Goal: Task Accomplishment & Management: Manage account settings

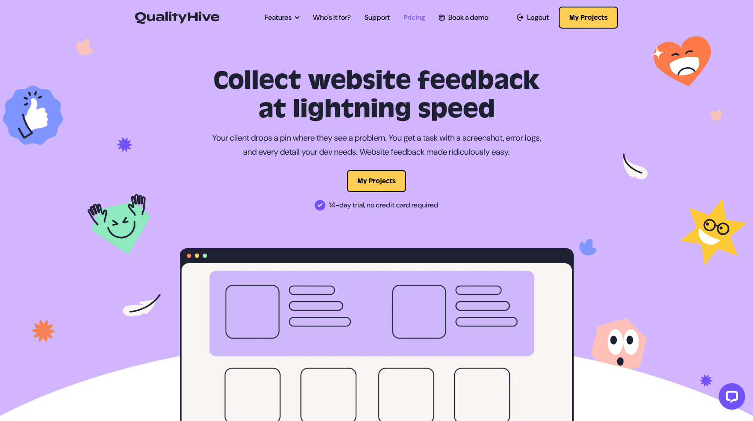
click at [410, 16] on link "Pricing" at bounding box center [414, 17] width 22 height 11
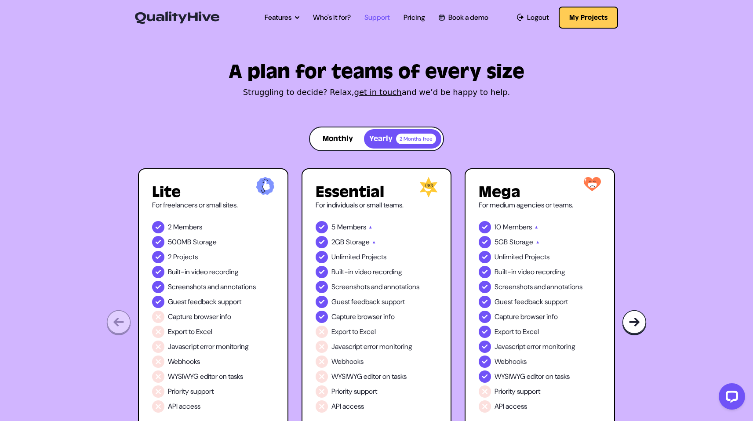
click at [379, 17] on link "Support" at bounding box center [376, 17] width 25 height 11
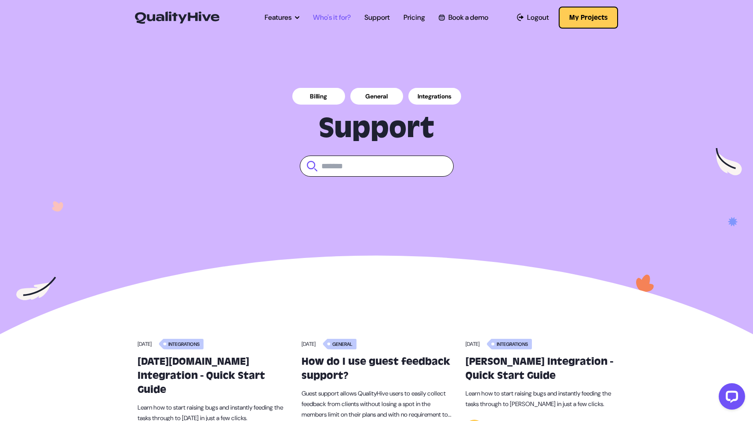
click at [326, 18] on link "Who's it for?" at bounding box center [332, 17] width 38 height 11
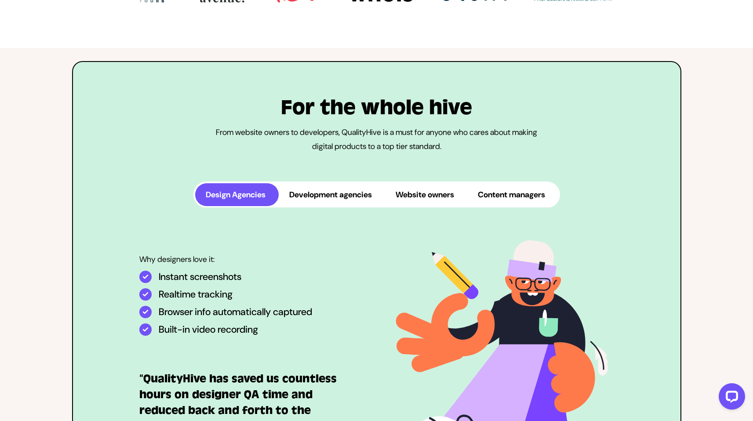
scroll to position [380, 0]
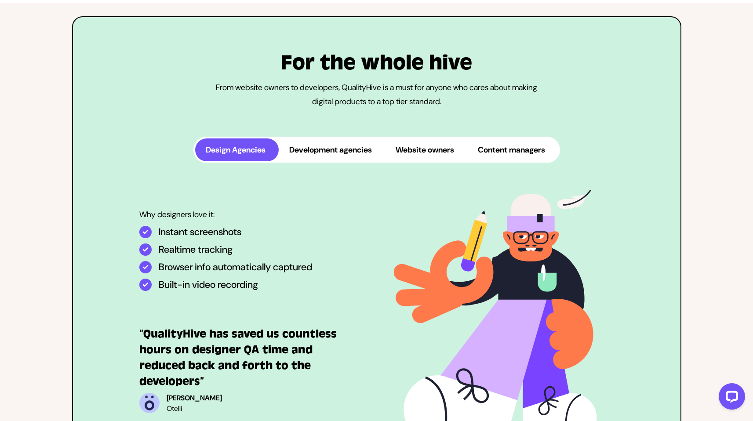
click at [327, 161] on button "Development agencies" at bounding box center [332, 149] width 106 height 23
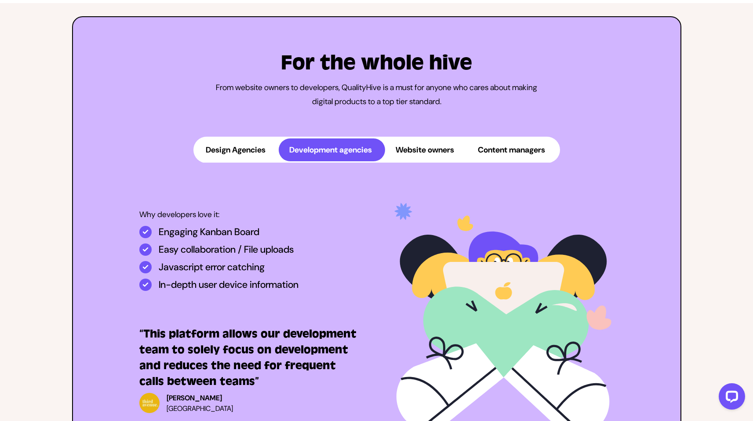
click at [428, 161] on button "Website owners" at bounding box center [426, 149] width 82 height 23
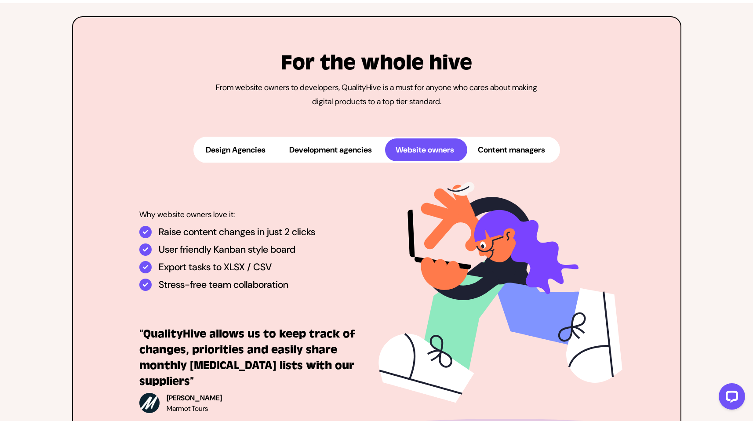
click at [530, 161] on button "Content managers" at bounding box center [512, 149] width 91 height 23
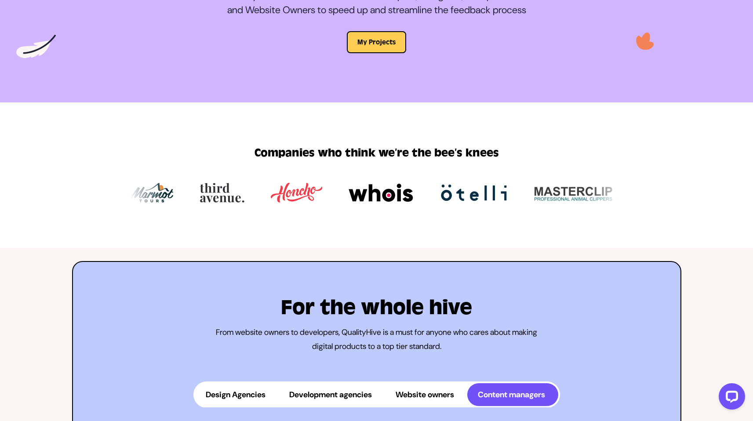
scroll to position [0, 0]
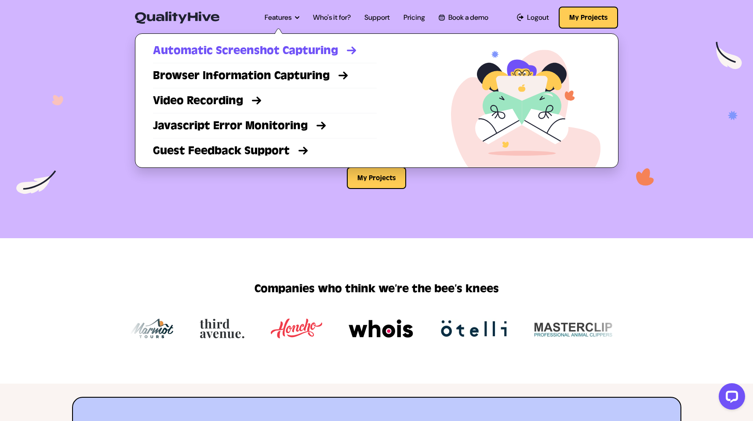
click at [270, 48] on link "Automatic Screenshot Capturing" at bounding box center [265, 51] width 224 height 16
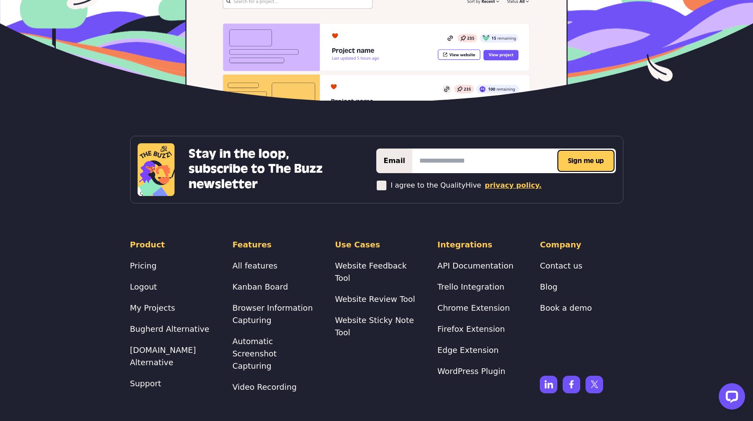
scroll to position [2203, 0]
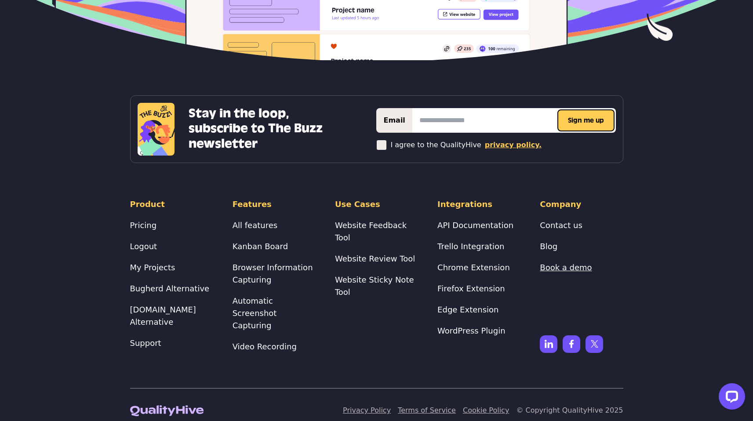
click at [550, 268] on link "Book a demo" at bounding box center [566, 267] width 52 height 9
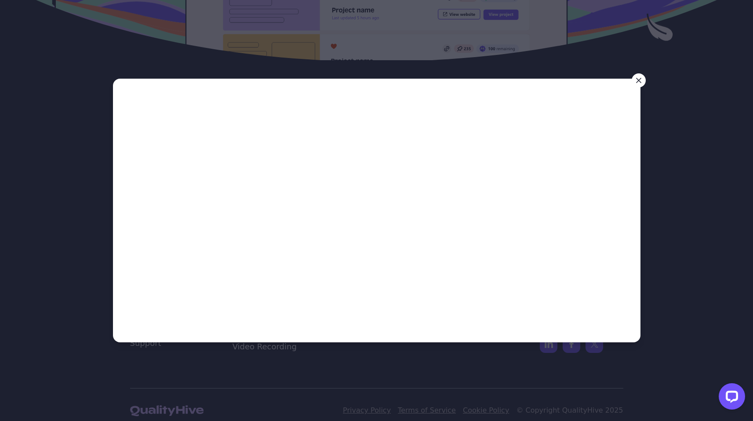
click at [640, 79] on icon at bounding box center [638, 80] width 9 height 9
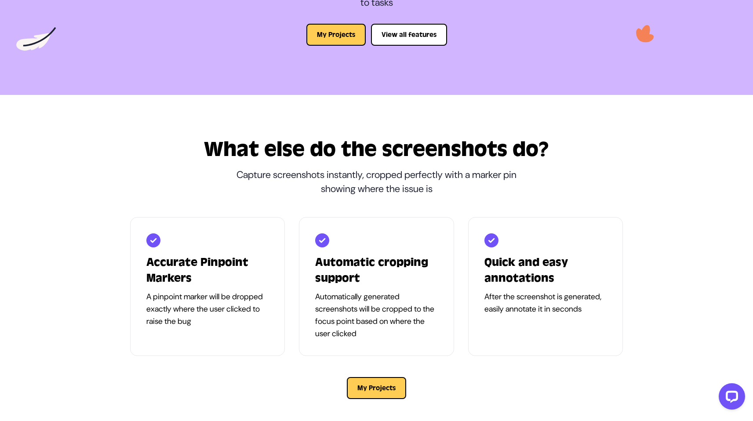
scroll to position [0, 0]
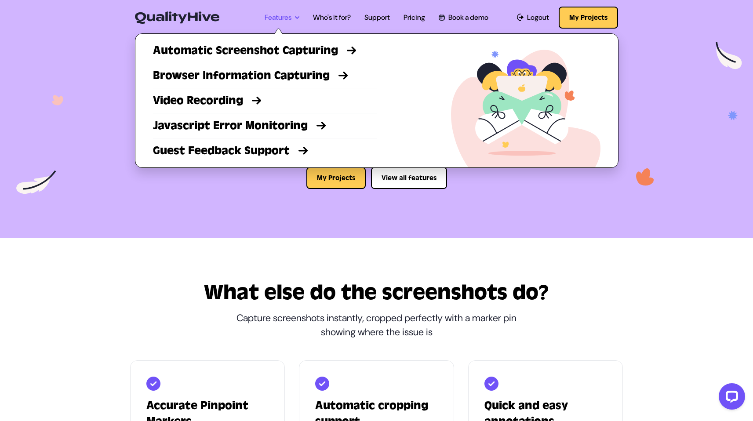
click at [282, 22] on link "Features" at bounding box center [281, 17] width 35 height 11
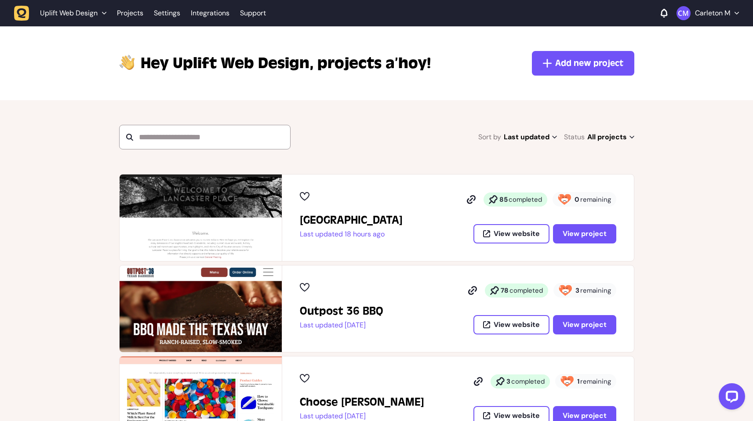
click at [719, 14] on p "Carleton M" at bounding box center [712, 13] width 35 height 9
click at [693, 31] on link "Profile" at bounding box center [707, 32] width 48 height 9
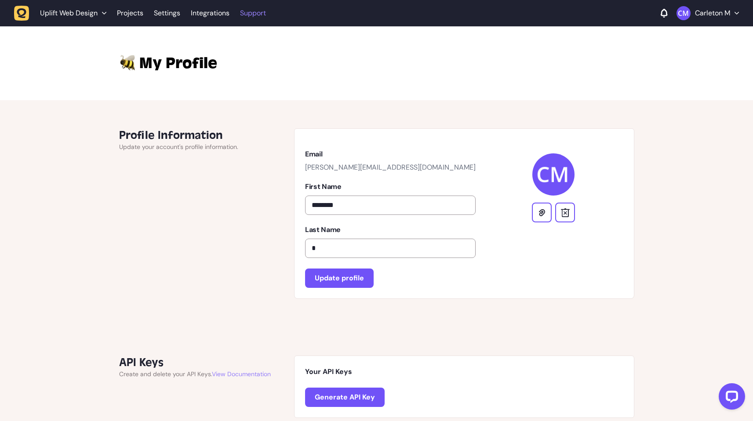
click at [248, 15] on link "Support" at bounding box center [253, 13] width 26 height 9
click at [98, 11] on div "Uplift Web Design" at bounding box center [73, 13] width 66 height 9
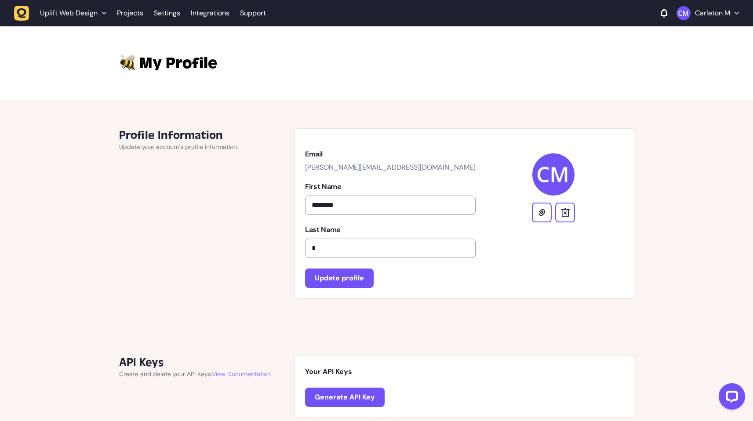
click at [85, 18] on li "Uplift Web Design" at bounding box center [73, 13] width 77 height 16
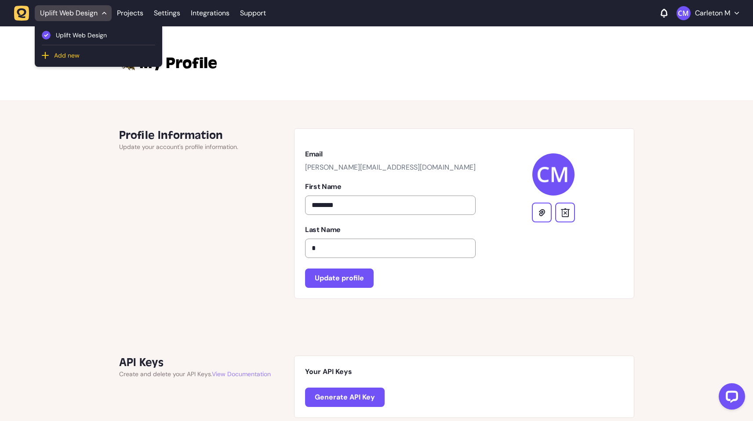
click at [56, 56] on span "Add new" at bounding box center [65, 55] width 27 height 8
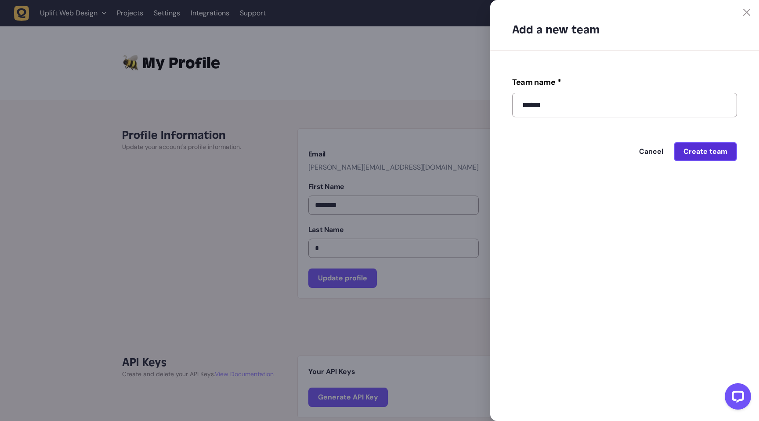
type input "******"
click at [724, 153] on span "Create team" at bounding box center [706, 151] width 44 height 7
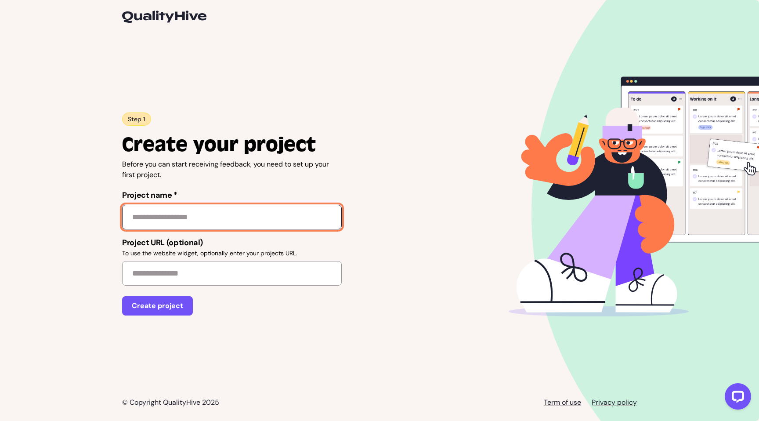
click at [215, 218] on input "Project name *" at bounding box center [232, 217] width 220 height 25
type input "*"
type input "**********"
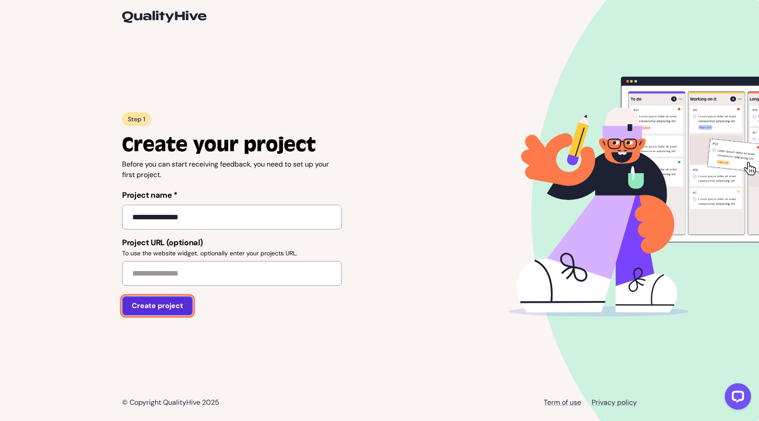
click at [156, 312] on button "Create project" at bounding box center [157, 305] width 71 height 19
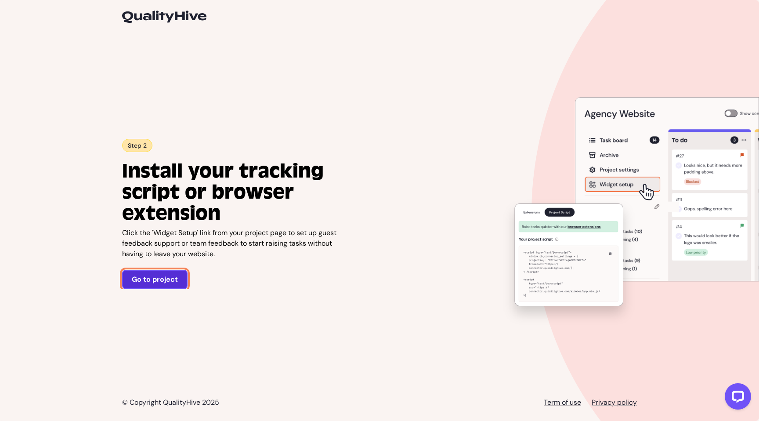
click at [157, 281] on link "Go to project" at bounding box center [154, 279] width 65 height 19
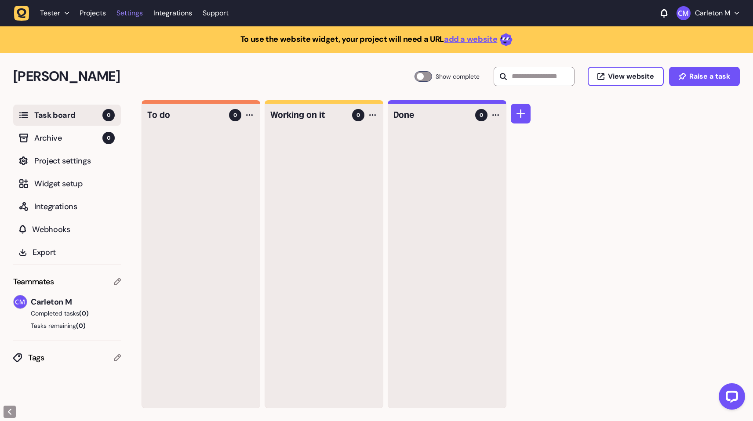
click at [134, 16] on link "Settings" at bounding box center [129, 13] width 26 height 16
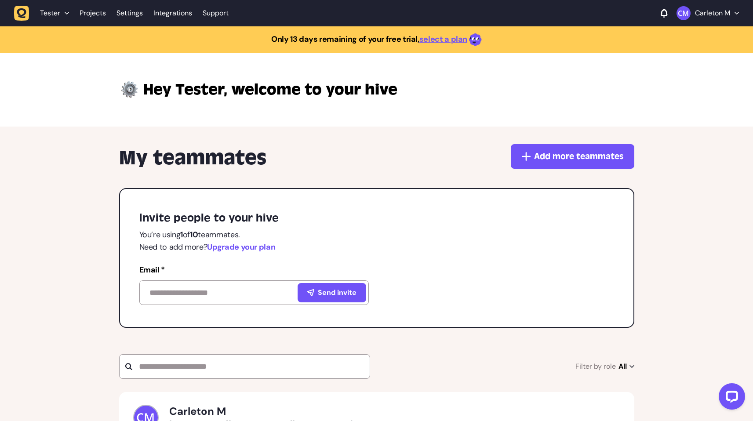
click at [234, 247] on span "Upgrade your plan" at bounding box center [241, 247] width 68 height 11
click at [67, 17] on div "Tester" at bounding box center [54, 13] width 29 height 9
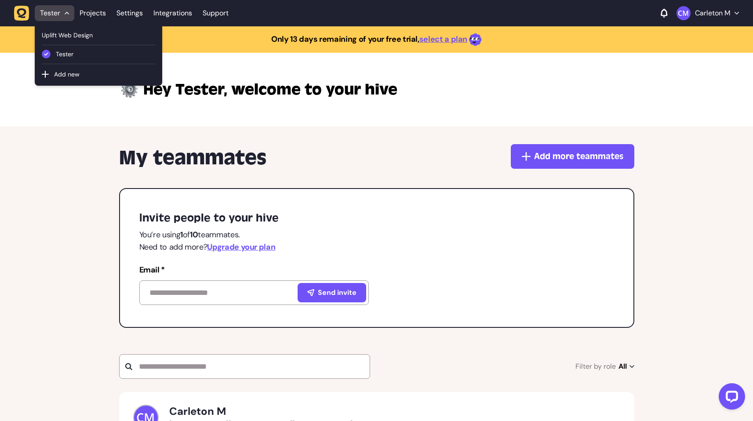
click at [326, 131] on div "My teammates Add more teammates Invite people to your hive You’re using 1 of 10…" at bounding box center [376, 310] width 753 height 366
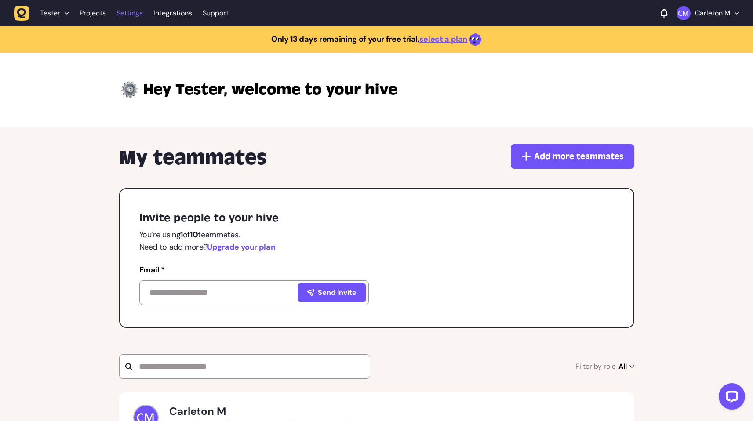
click at [126, 16] on link "Settings" at bounding box center [129, 13] width 26 height 16
click at [723, 18] on button "Carleton M" at bounding box center [707, 13] width 62 height 14
click at [67, 12] on icon "button" at bounding box center [67, 13] width 4 height 3
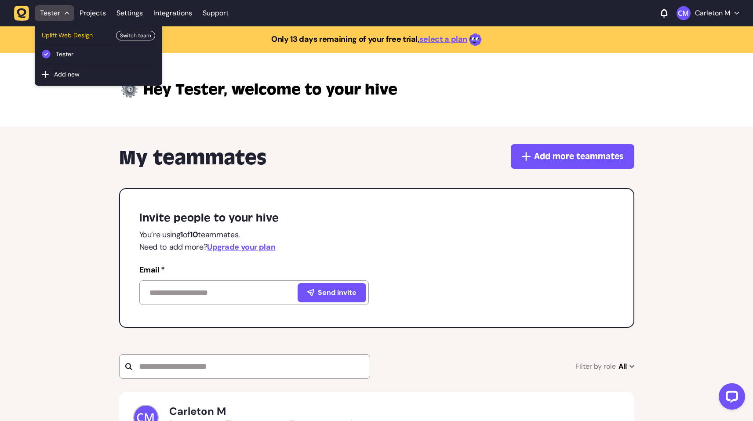
click at [68, 34] on span "Uplift Web Design" at bounding box center [76, 36] width 69 height 10
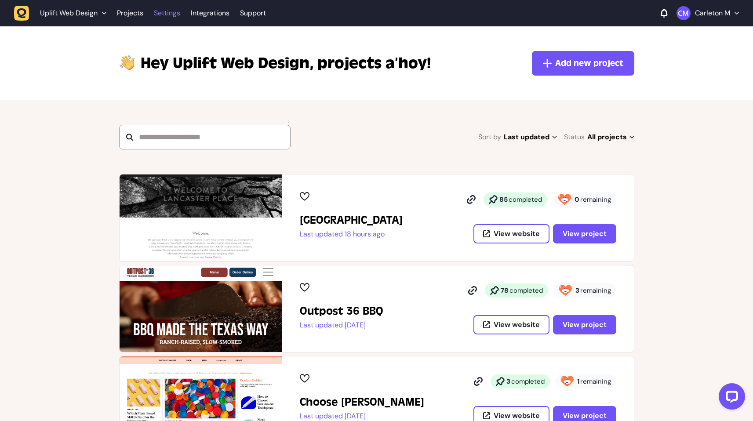
click at [168, 18] on link "Settings" at bounding box center [167, 13] width 26 height 16
click at [166, 14] on link "Settings" at bounding box center [167, 13] width 26 height 16
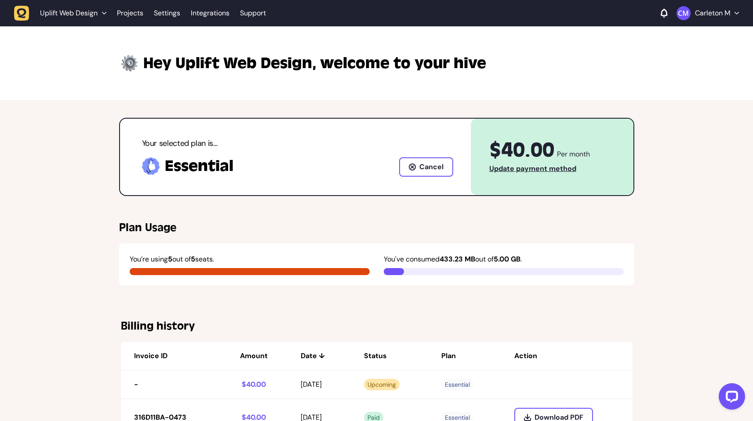
click at [707, 14] on p "Carleton M" at bounding box center [712, 13] width 35 height 9
click at [76, 16] on span "Uplift Web Design" at bounding box center [69, 13] width 58 height 9
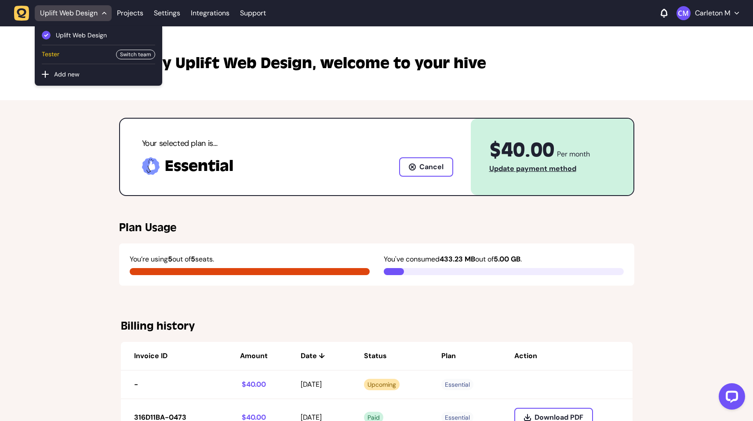
click at [58, 55] on span "Tester" at bounding box center [76, 55] width 69 height 10
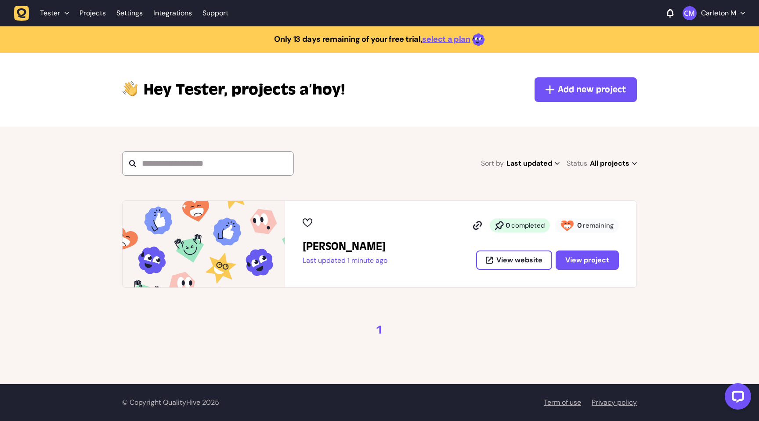
click at [706, 15] on p "Carleton M" at bounding box center [718, 13] width 35 height 9
click at [701, 33] on link "Profile" at bounding box center [714, 32] width 48 height 9
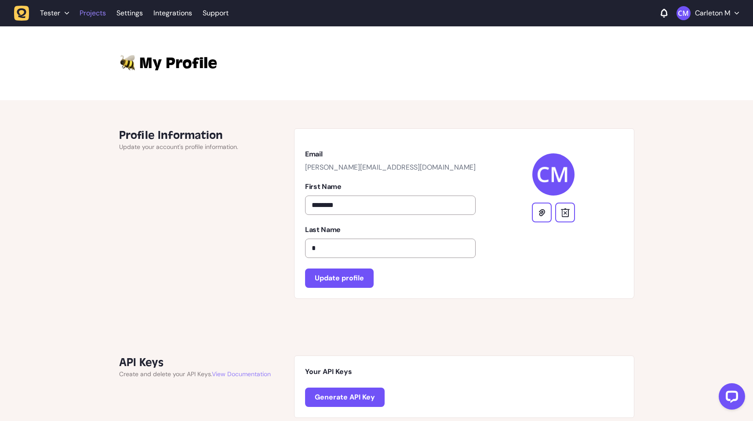
click at [94, 14] on link "Projects" at bounding box center [93, 13] width 26 height 16
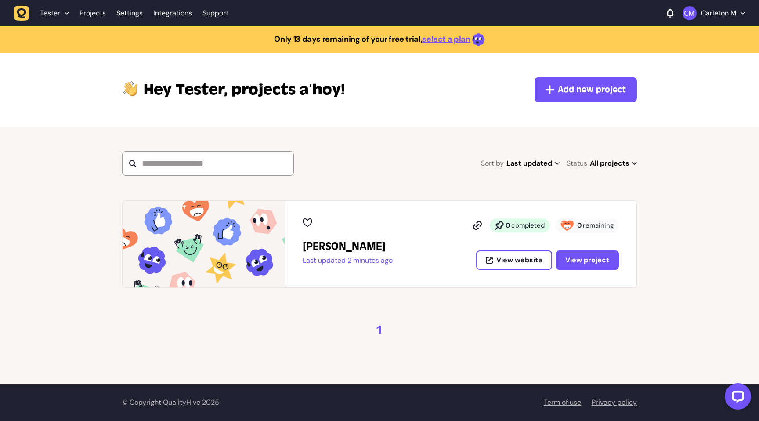
click at [401, 241] on div "[PERSON_NAME] Last updated 2 minutes ago 0 completed 0 remaining View website V…" at bounding box center [461, 243] width 316 height 51
click at [579, 263] on span "View project" at bounding box center [587, 260] width 44 height 7
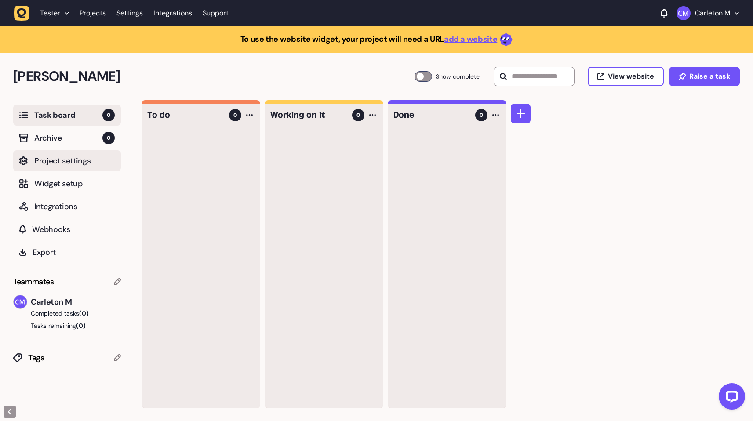
click at [65, 162] on span "Project settings" at bounding box center [74, 161] width 80 height 12
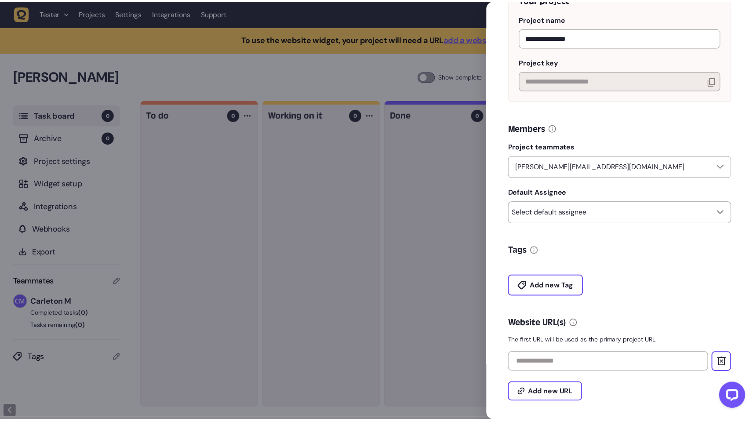
scroll to position [137, 0]
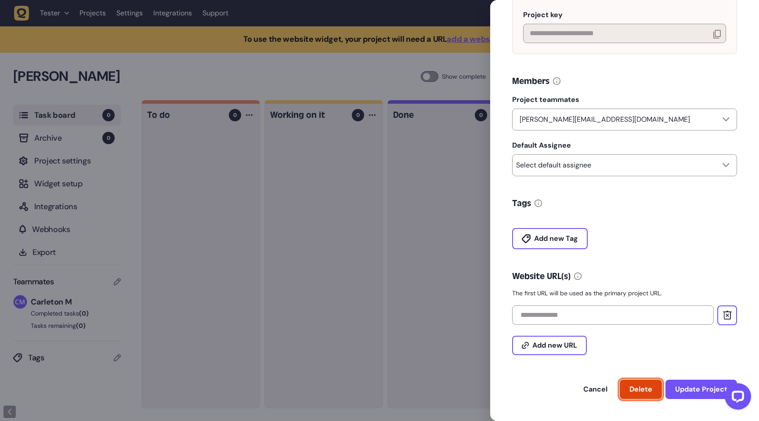
click at [648, 384] on span "Delete" at bounding box center [641, 388] width 23 height 9
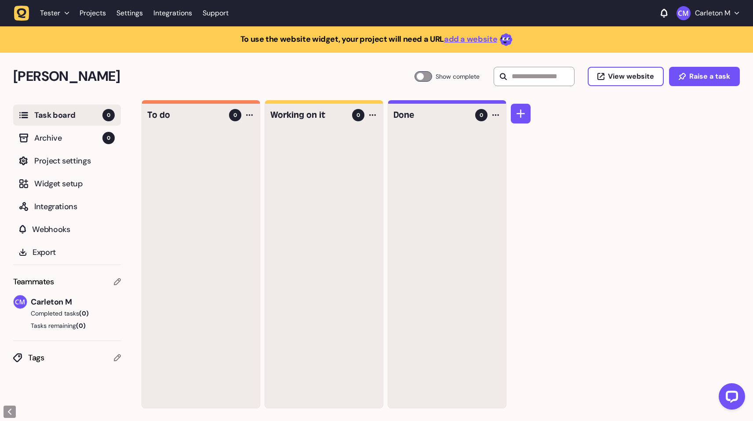
click at [63, 12] on div "Tester" at bounding box center [54, 13] width 29 height 9
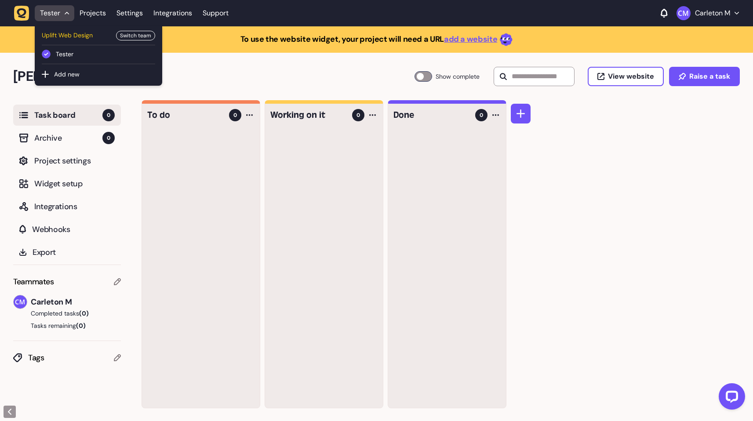
click at [62, 33] on span "Uplift Web Design" at bounding box center [76, 36] width 69 height 10
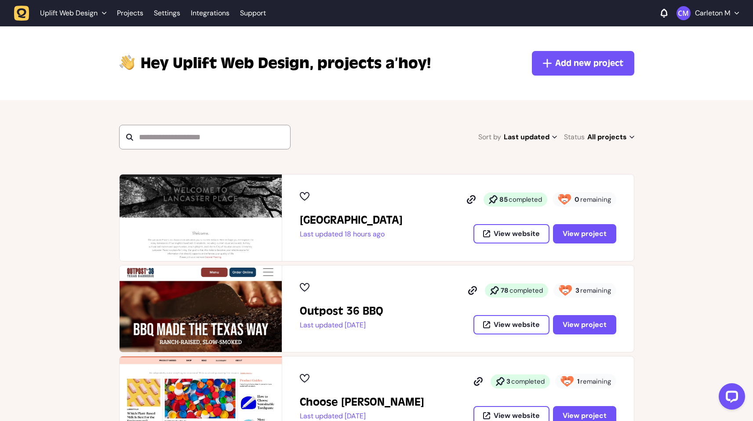
click at [59, 11] on span "Uplift Web Design" at bounding box center [69, 13] width 58 height 9
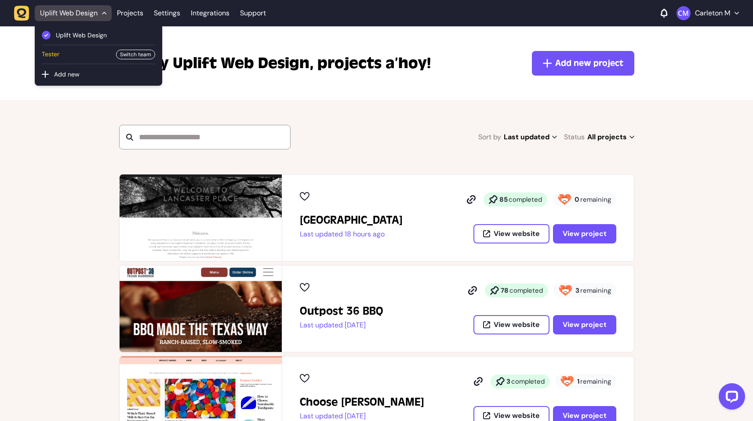
click at [61, 53] on span "Tester" at bounding box center [76, 55] width 69 height 10
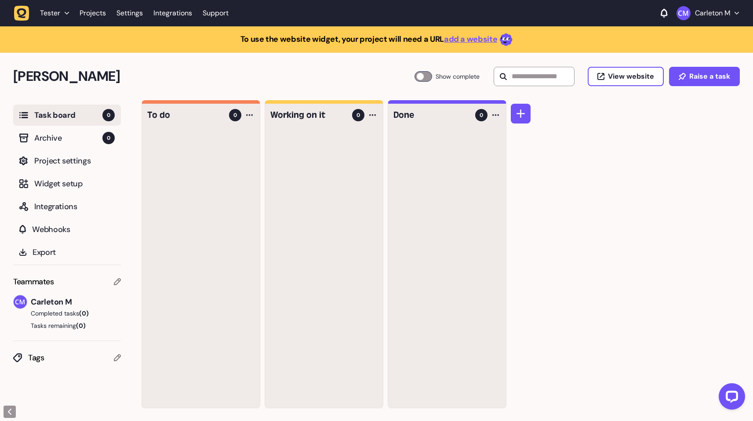
click at [50, 14] on span "Tester" at bounding box center [50, 13] width 20 height 9
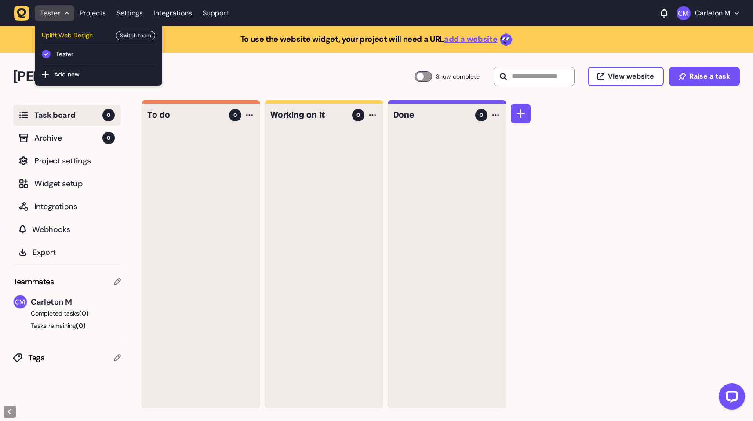
click at [67, 37] on span "Uplift Web Design" at bounding box center [76, 36] width 69 height 10
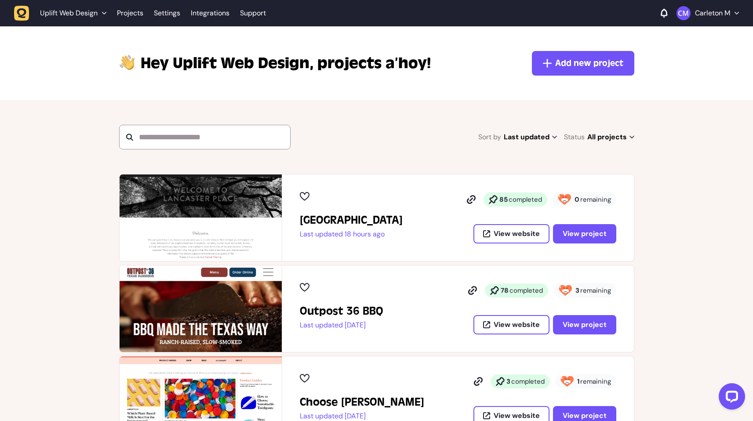
click at [668, 10] on div "Carleton M" at bounding box center [699, 13] width 78 height 14
click at [662, 14] on icon at bounding box center [663, 13] width 7 height 9
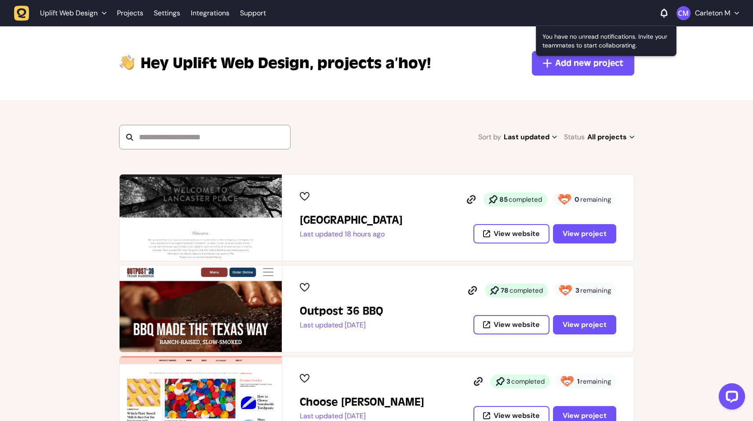
click at [681, 156] on section "Sort by Last updated Last updated Alphabetical Recently added Most incomplete t…" at bounding box center [376, 137] width 753 height 74
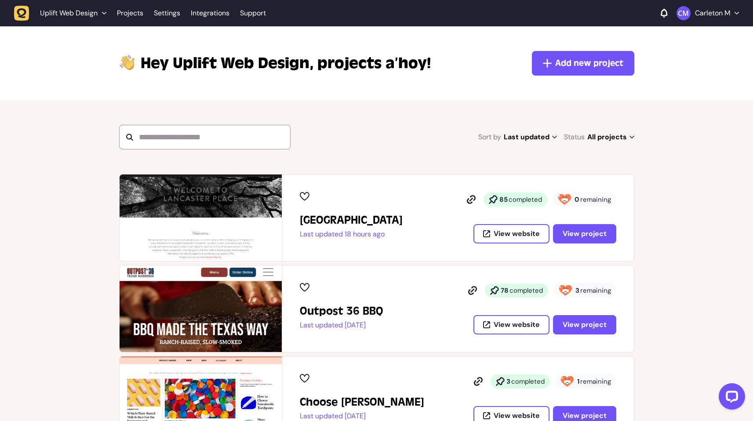
click at [108, 18] on li "Uplift Web Design" at bounding box center [73, 13] width 77 height 16
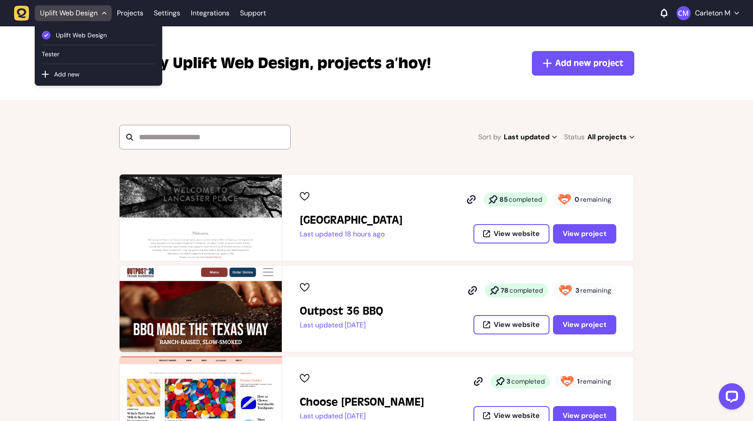
click at [307, 108] on section "Sort by Last updated Last updated Alphabetical Recently added Most incomplete t…" at bounding box center [376, 137] width 753 height 74
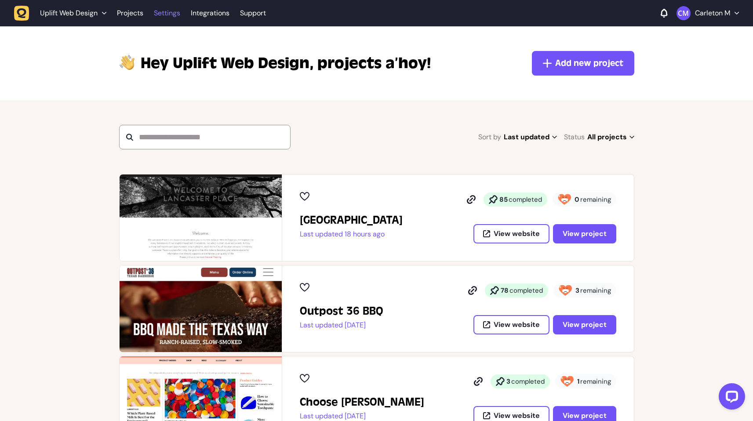
click at [167, 17] on link "Settings" at bounding box center [167, 13] width 26 height 16
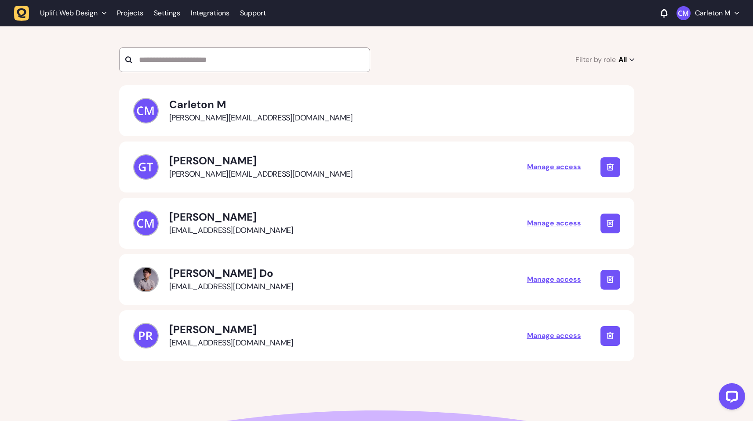
scroll to position [642, 0]
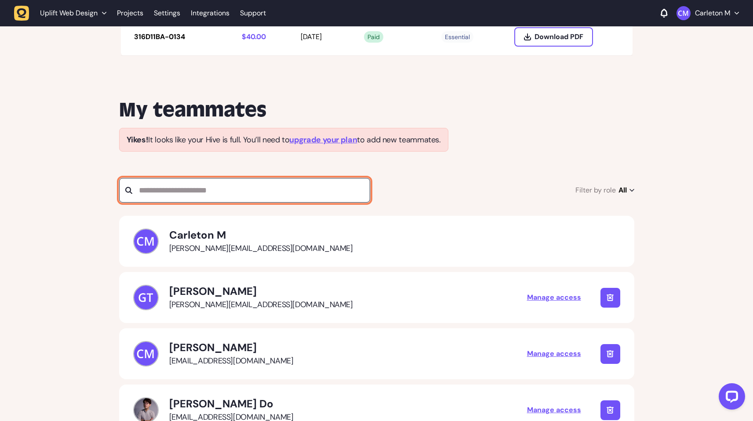
click at [293, 192] on input at bounding box center [244, 190] width 251 height 25
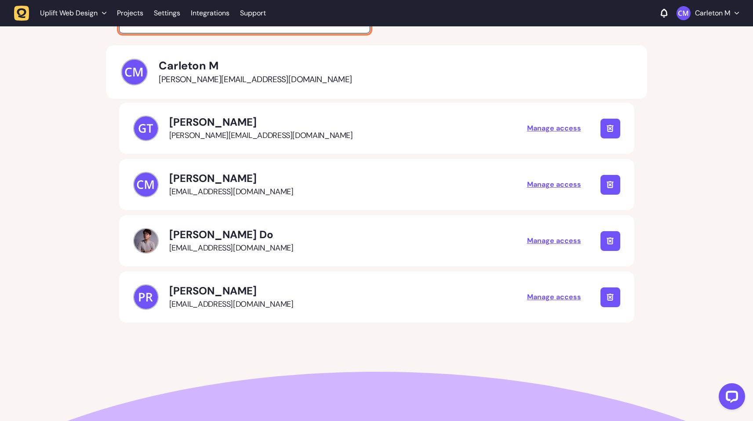
scroll to position [727, 0]
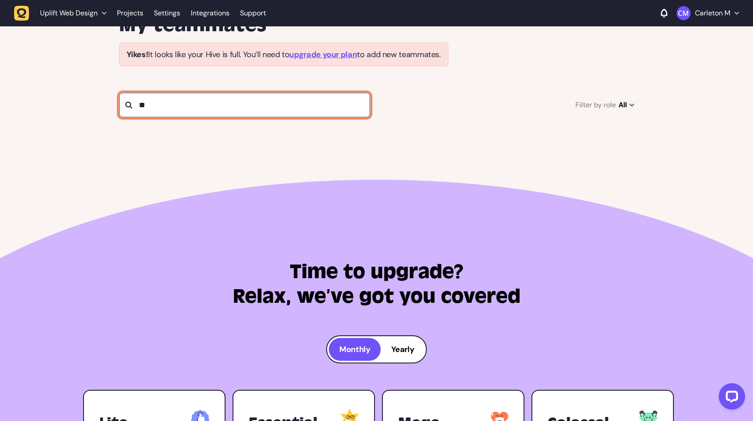
type input "*"
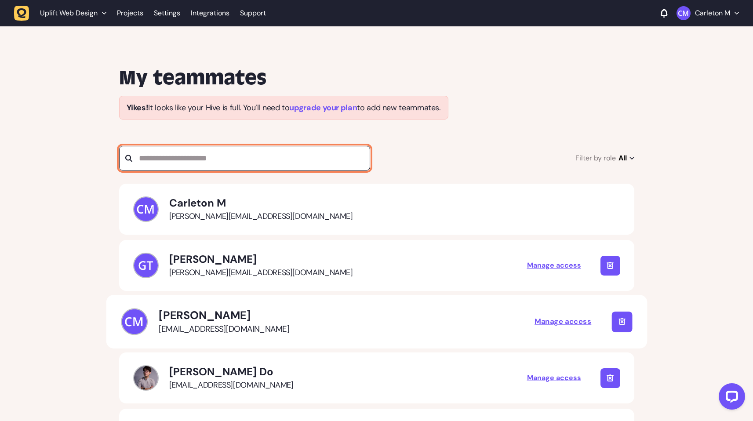
scroll to position [760, 0]
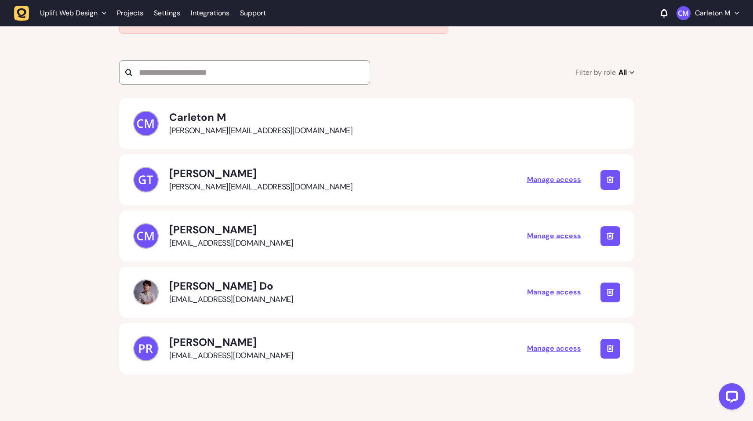
click at [623, 72] on span "All" at bounding box center [626, 72] width 16 height 12
click at [693, 137] on div "My teammates [PERSON_NAME]! It looks like your Hive is full. You’ll need to upg…" at bounding box center [376, 193] width 753 height 459
click at [624, 74] on span "All" at bounding box center [626, 72] width 16 height 12
click at [594, 126] on button "Accountant" at bounding box center [593, 126] width 33 height 9
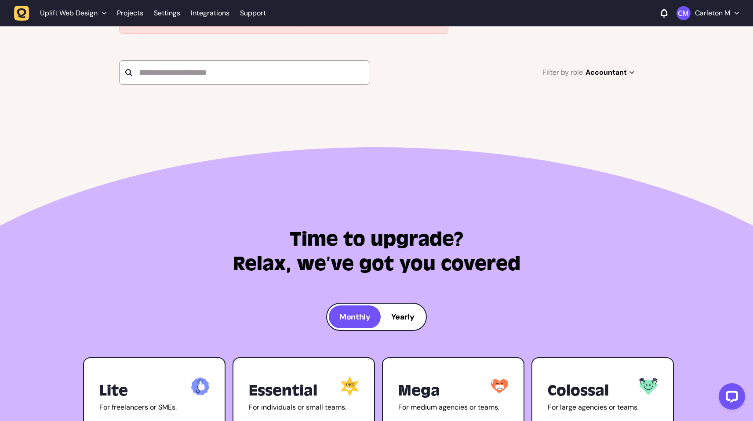
click at [608, 74] on span "Accountant" at bounding box center [609, 72] width 49 height 12
click at [585, 87] on li "All" at bounding box center [602, 90] width 50 height 18
click at [583, 89] on button "All" at bounding box center [580, 90] width 7 height 9
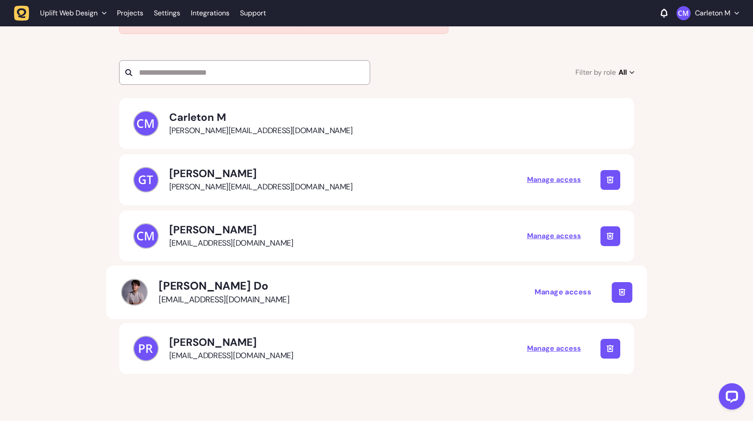
click at [551, 290] on div "Manage access" at bounding box center [562, 291] width 57 height 11
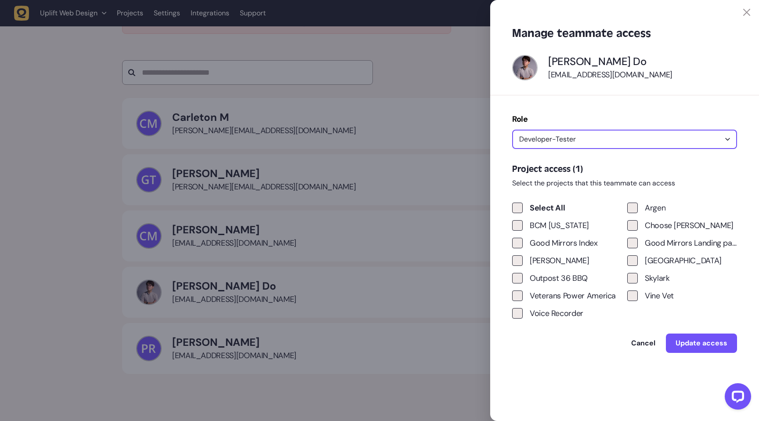
click at [655, 140] on button "Developer-Tester" at bounding box center [624, 139] width 225 height 19
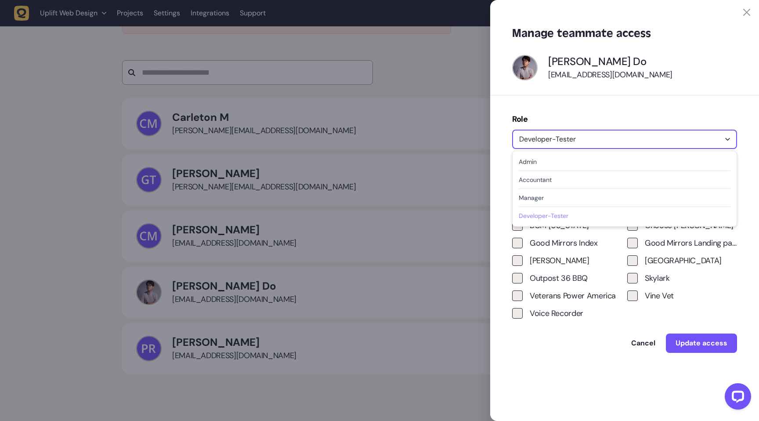
click at [743, 12] on icon at bounding box center [746, 12] width 7 height 7
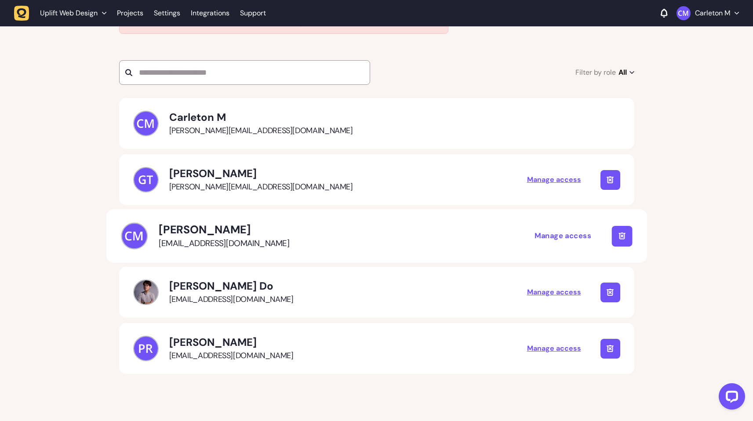
click at [554, 236] on div "Manage access" at bounding box center [562, 235] width 57 height 11
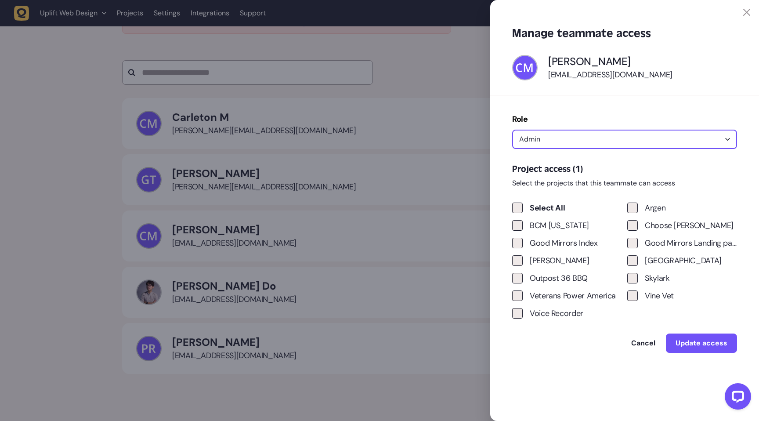
click at [452, 70] on div at bounding box center [379, 210] width 759 height 421
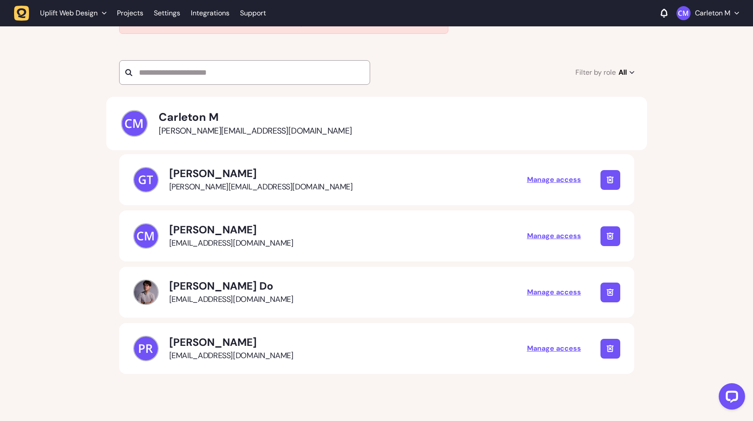
click at [416, 120] on div "Carleton M [EMAIL_ADDRESS][DOMAIN_NAME]" at bounding box center [376, 124] width 511 height 28
click at [407, 119] on div "Carleton M [EMAIL_ADDRESS][DOMAIN_NAME]" at bounding box center [376, 124] width 511 height 28
